Goal: Information Seeking & Learning: Learn about a topic

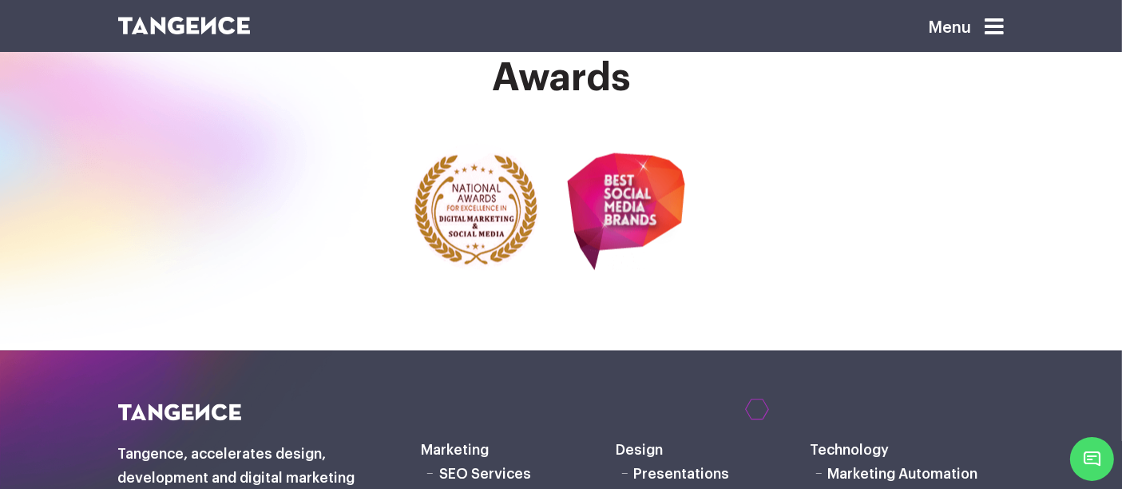
scroll to position [2804, 0]
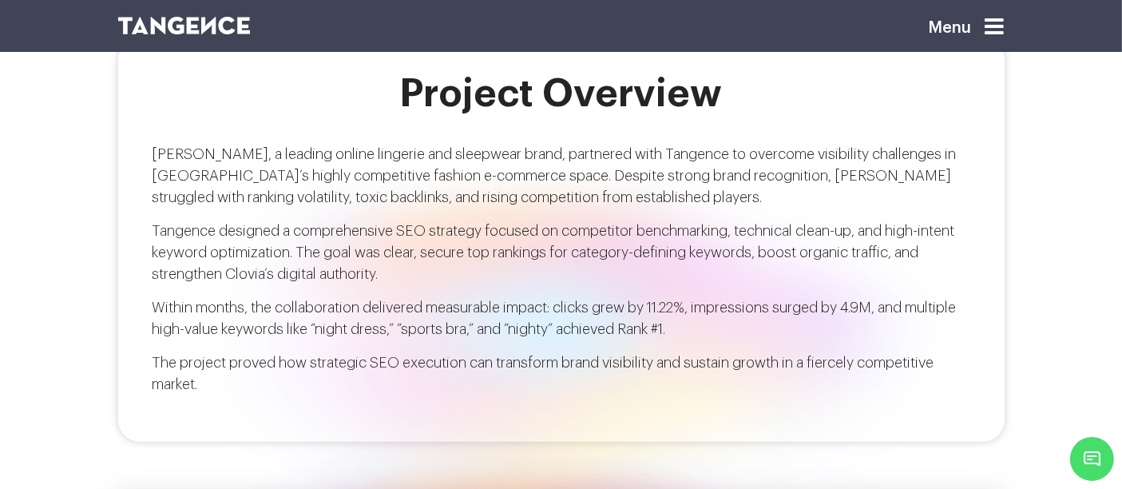
scroll to position [1175, 0]
